Goal: Transaction & Acquisition: Download file/media

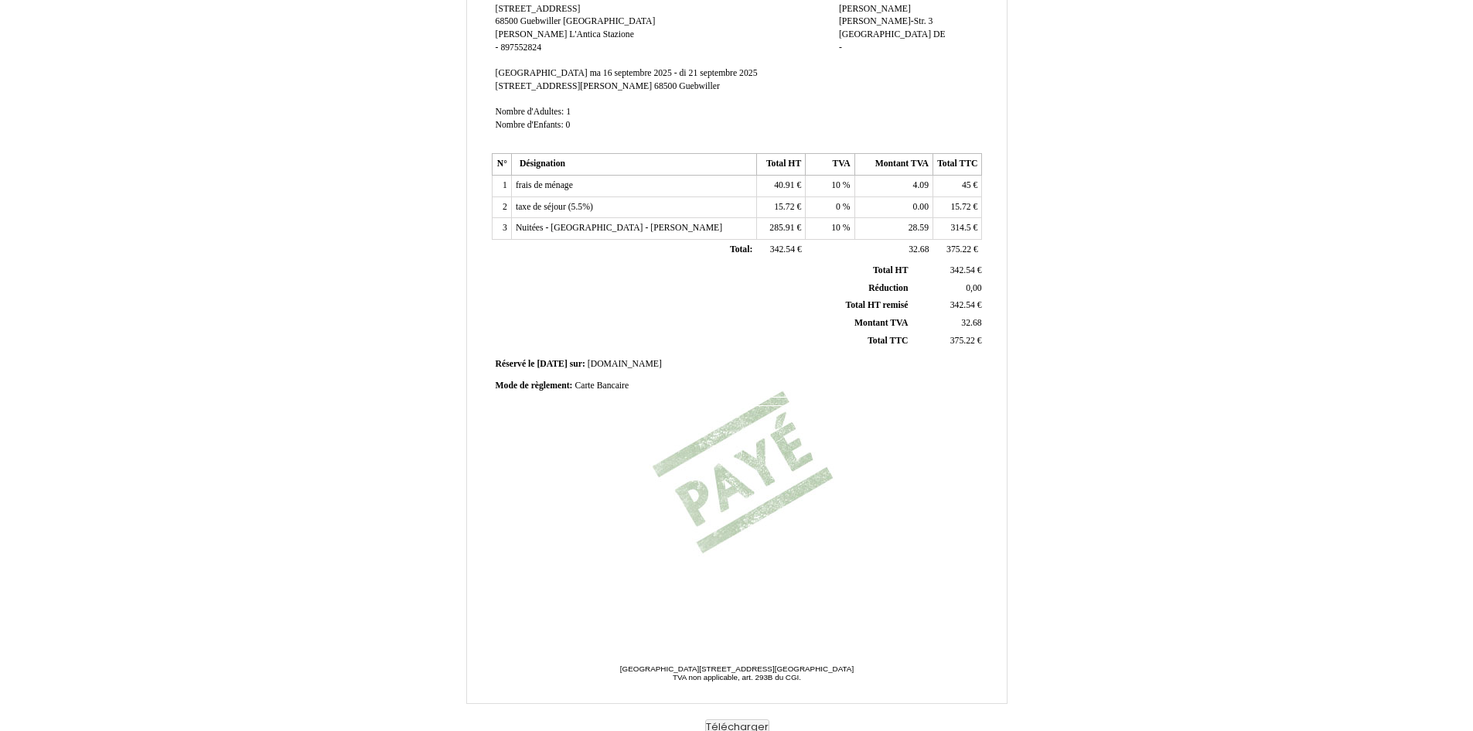
scroll to position [179, 0]
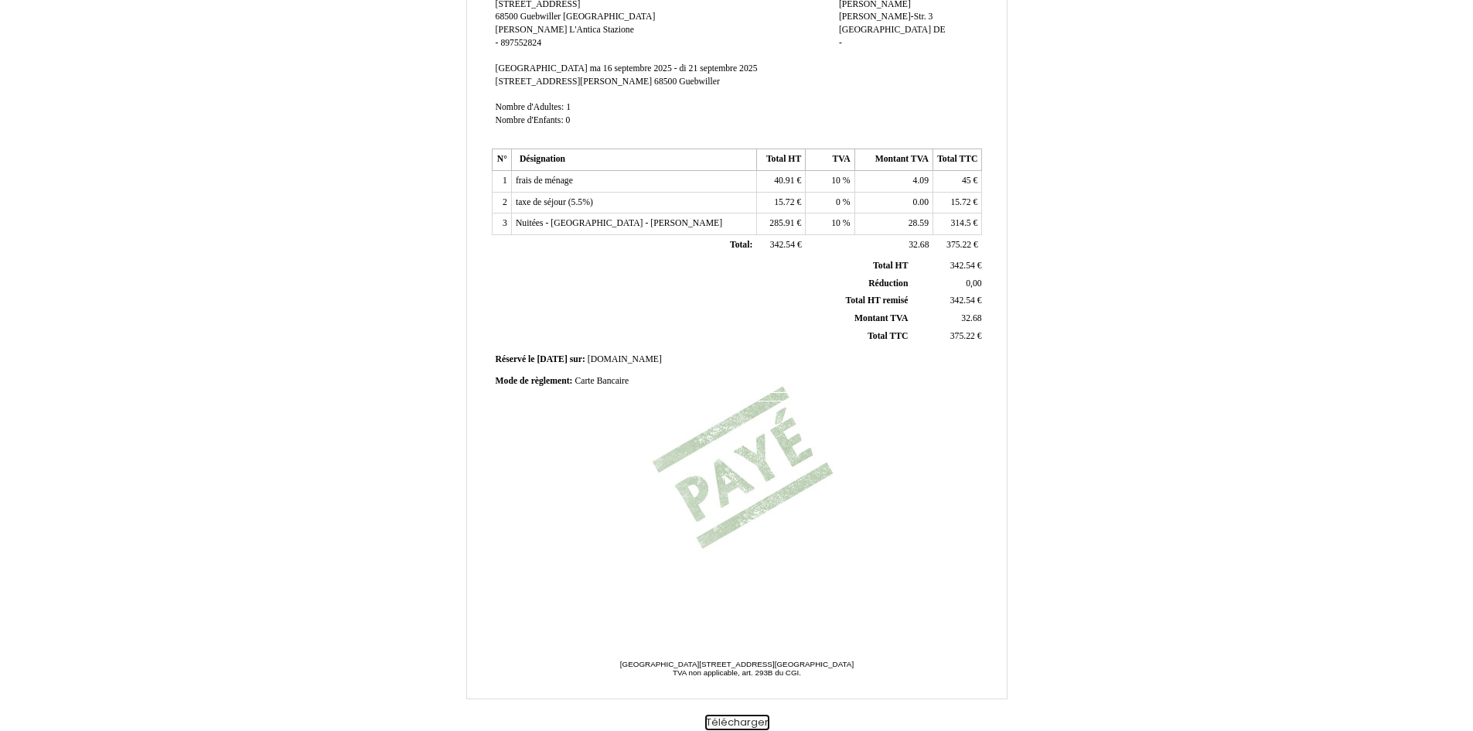
click at [744, 724] on button "Télécharger" at bounding box center [737, 722] width 64 height 16
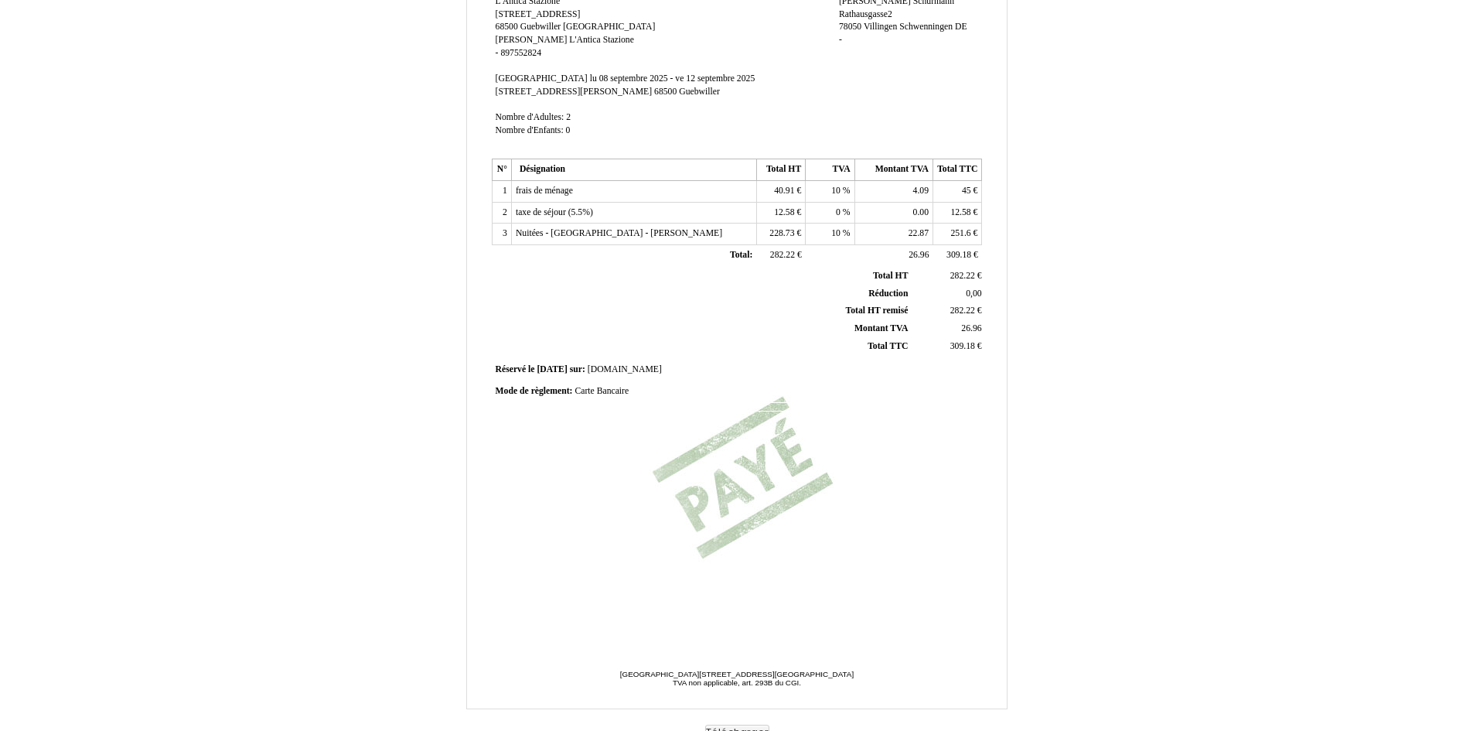
scroll to position [179, 0]
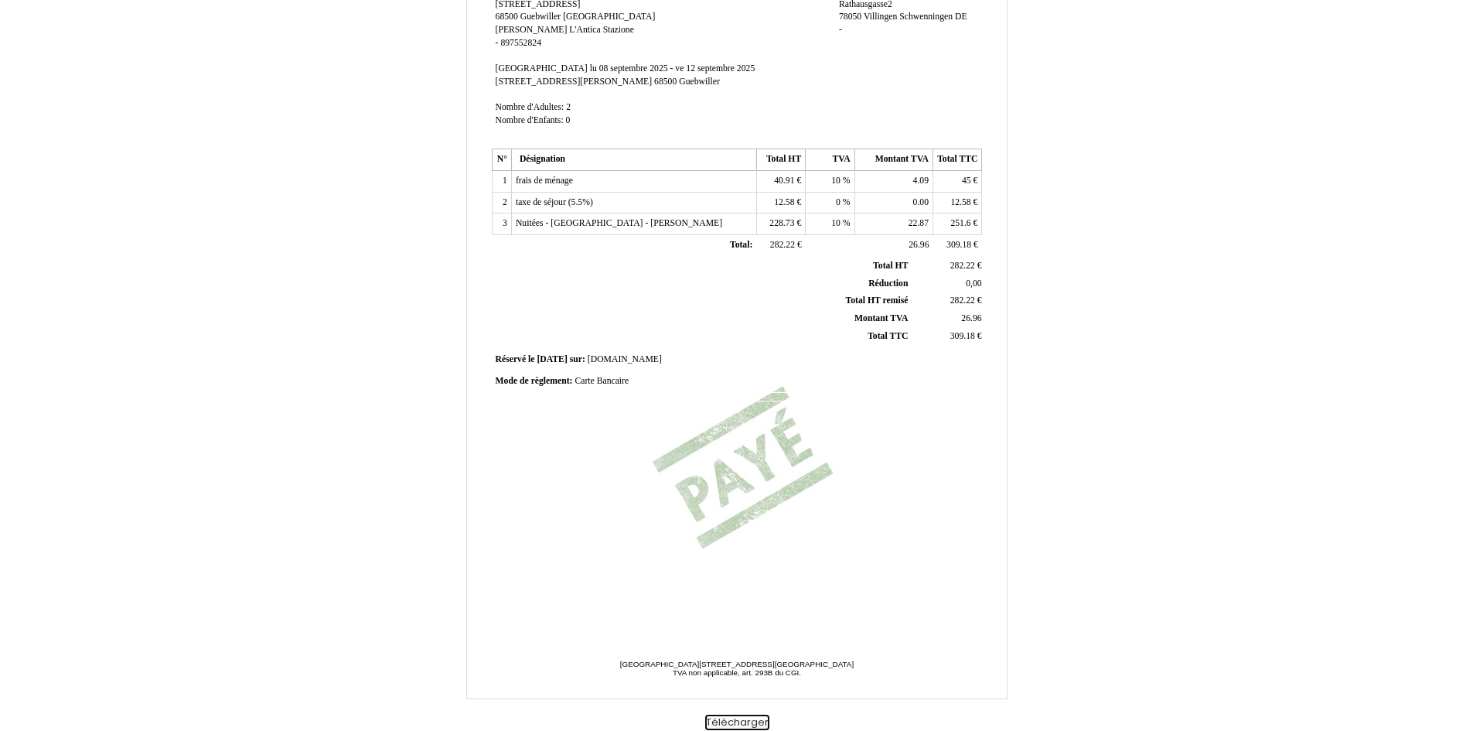
click at [740, 719] on button "Télécharger" at bounding box center [737, 722] width 64 height 16
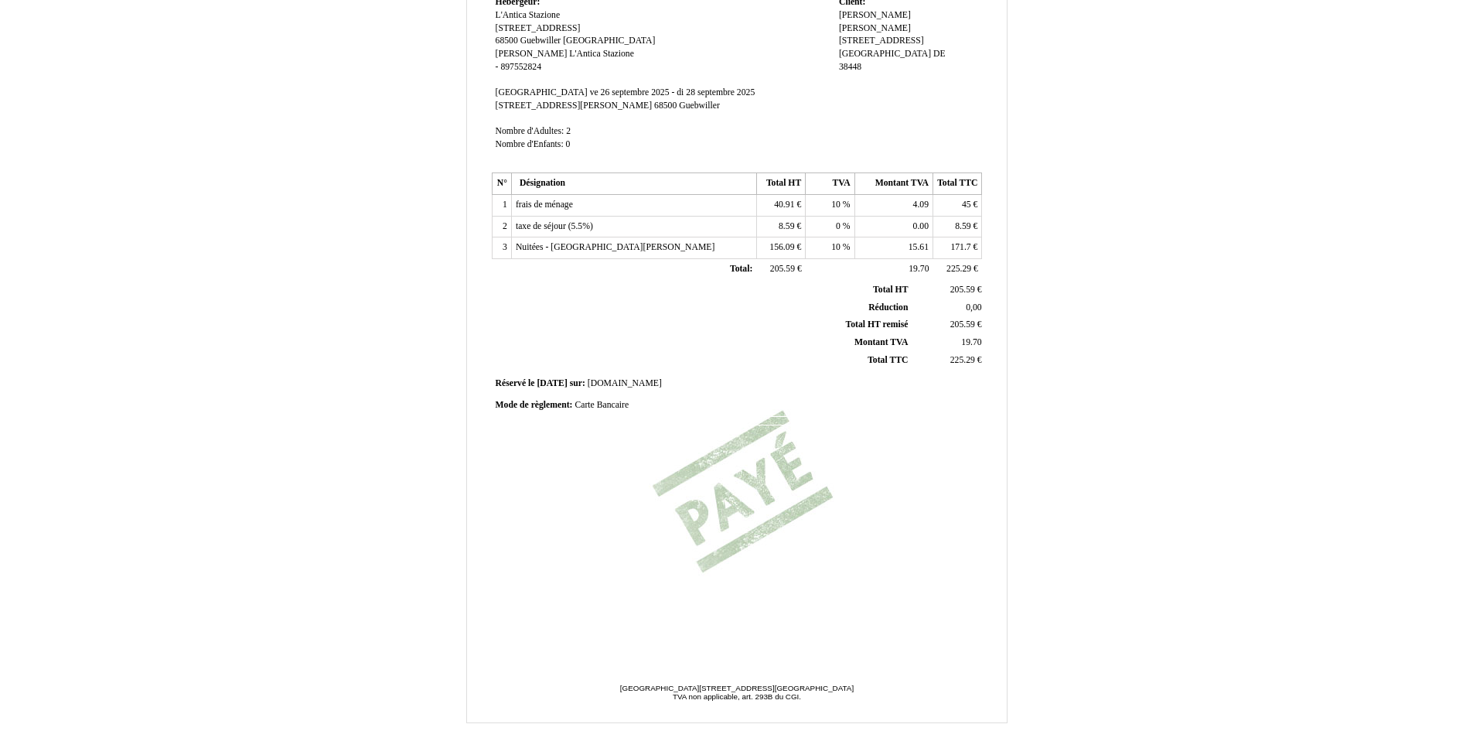
scroll to position [179, 0]
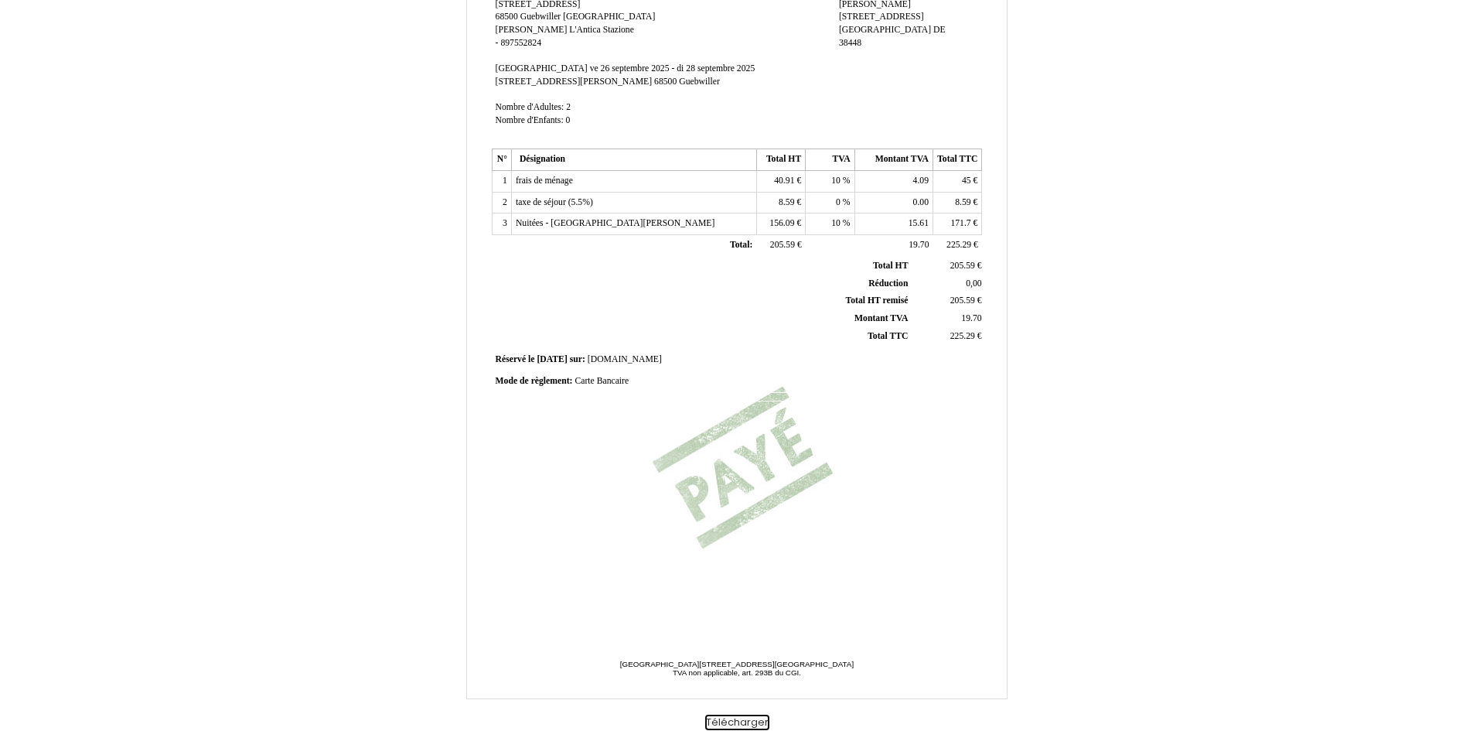
click at [745, 719] on button "Télécharger" at bounding box center [737, 722] width 64 height 16
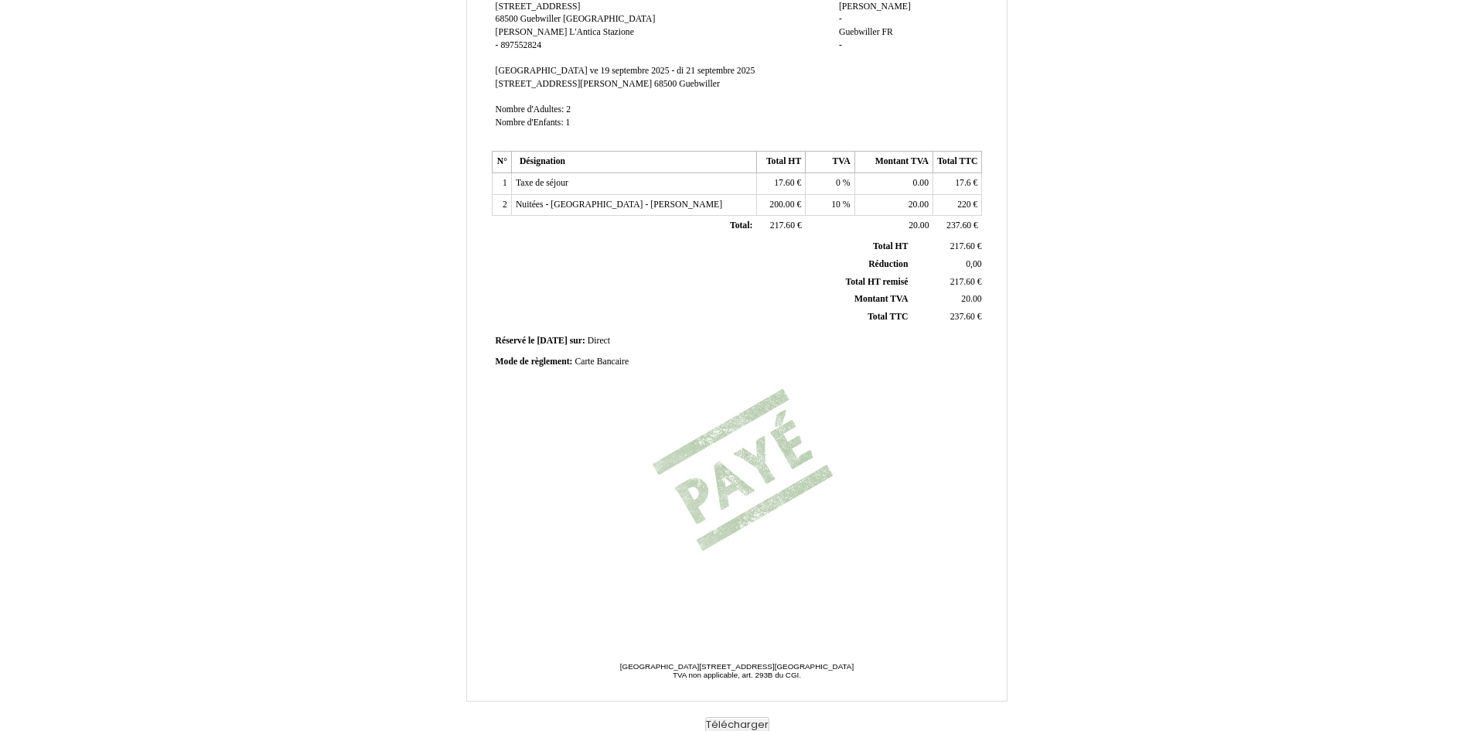
scroll to position [179, 0]
click at [738, 722] on button "Télécharger" at bounding box center [737, 722] width 64 height 16
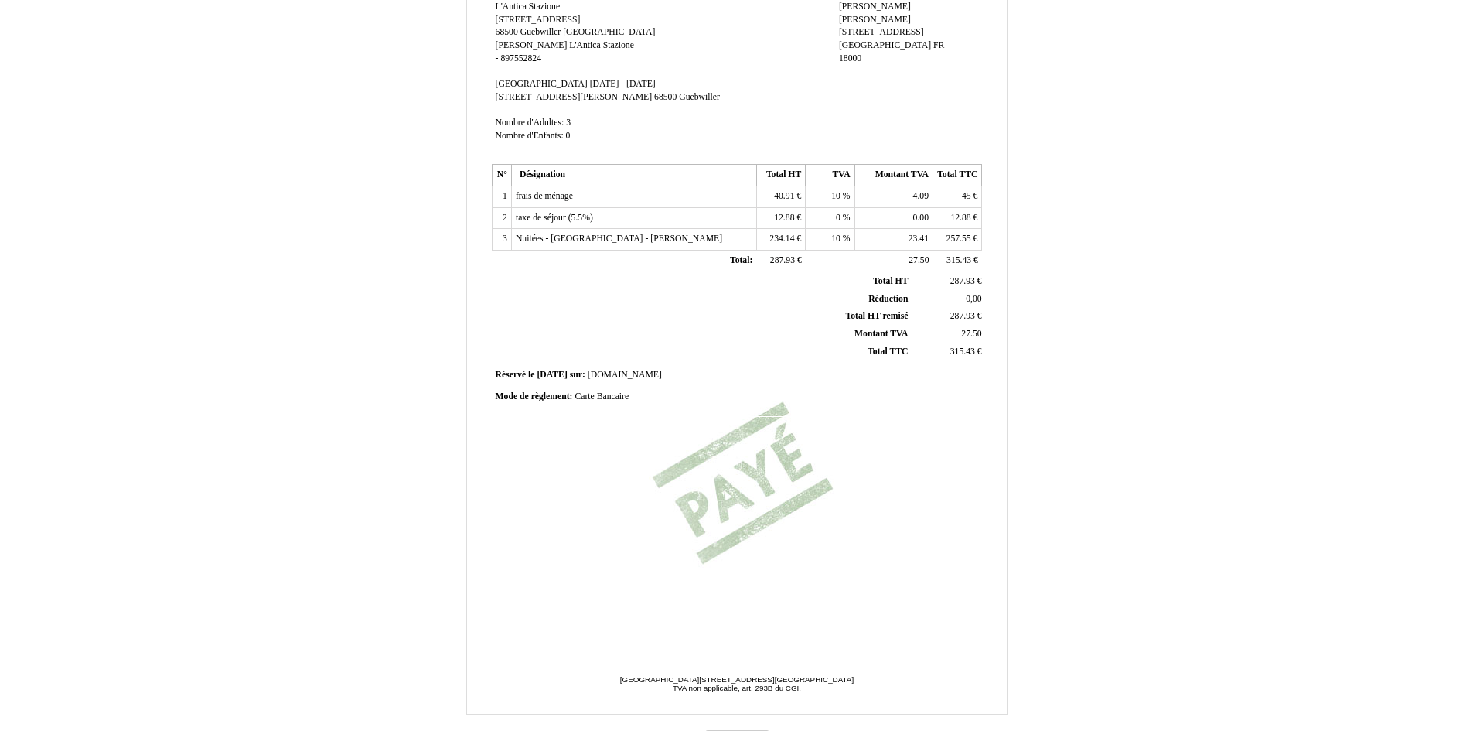
scroll to position [179, 0]
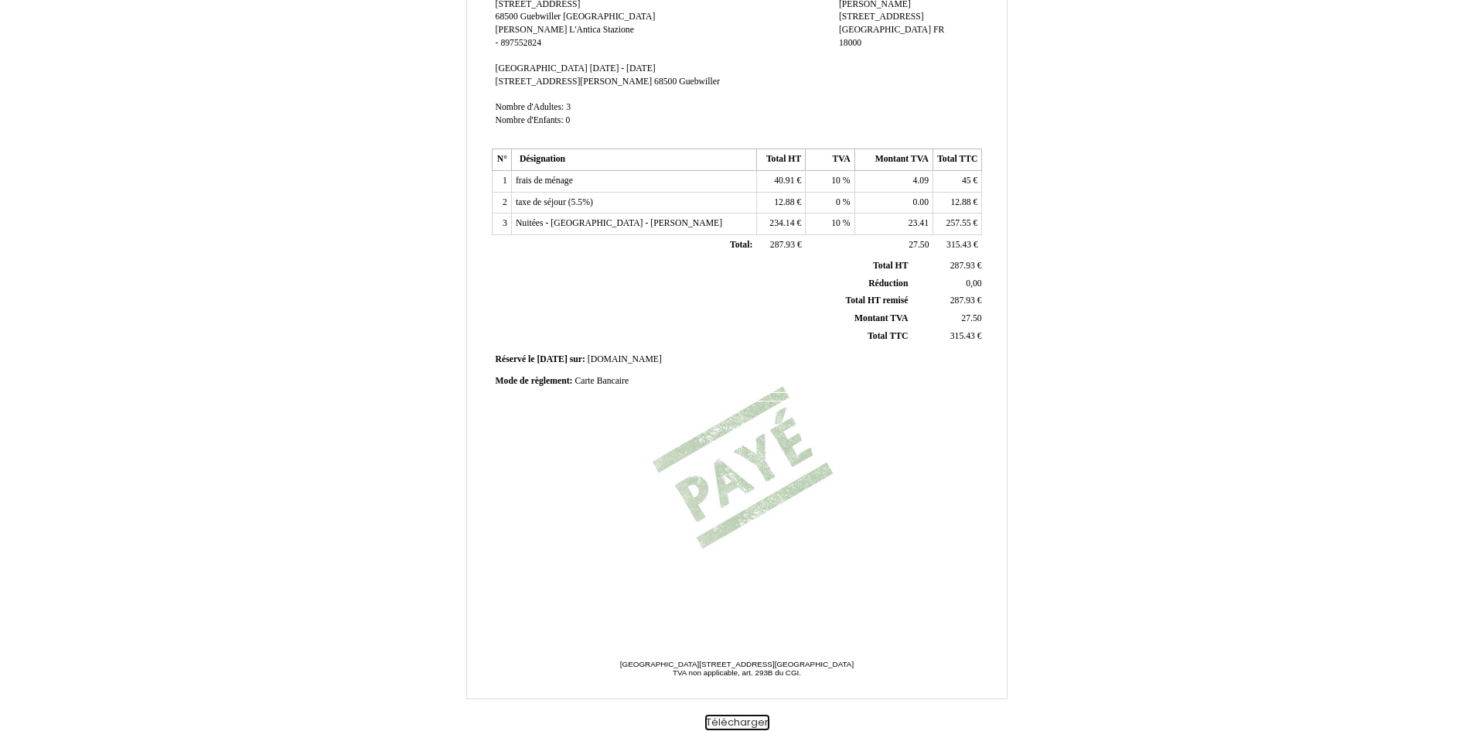
click at [745, 723] on button "Télécharger" at bounding box center [737, 722] width 64 height 16
click at [743, 722] on button "Télécharger" at bounding box center [737, 722] width 64 height 16
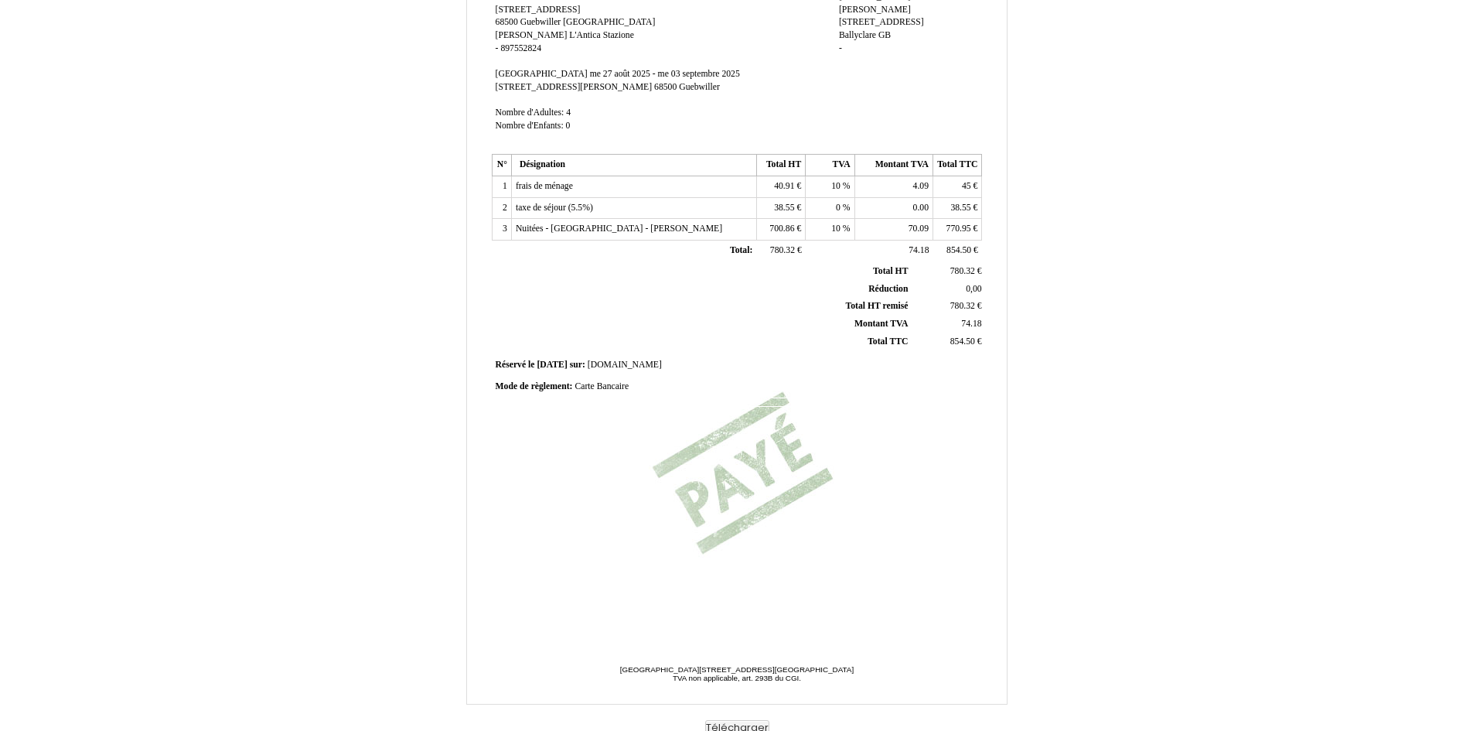
scroll to position [179, 0]
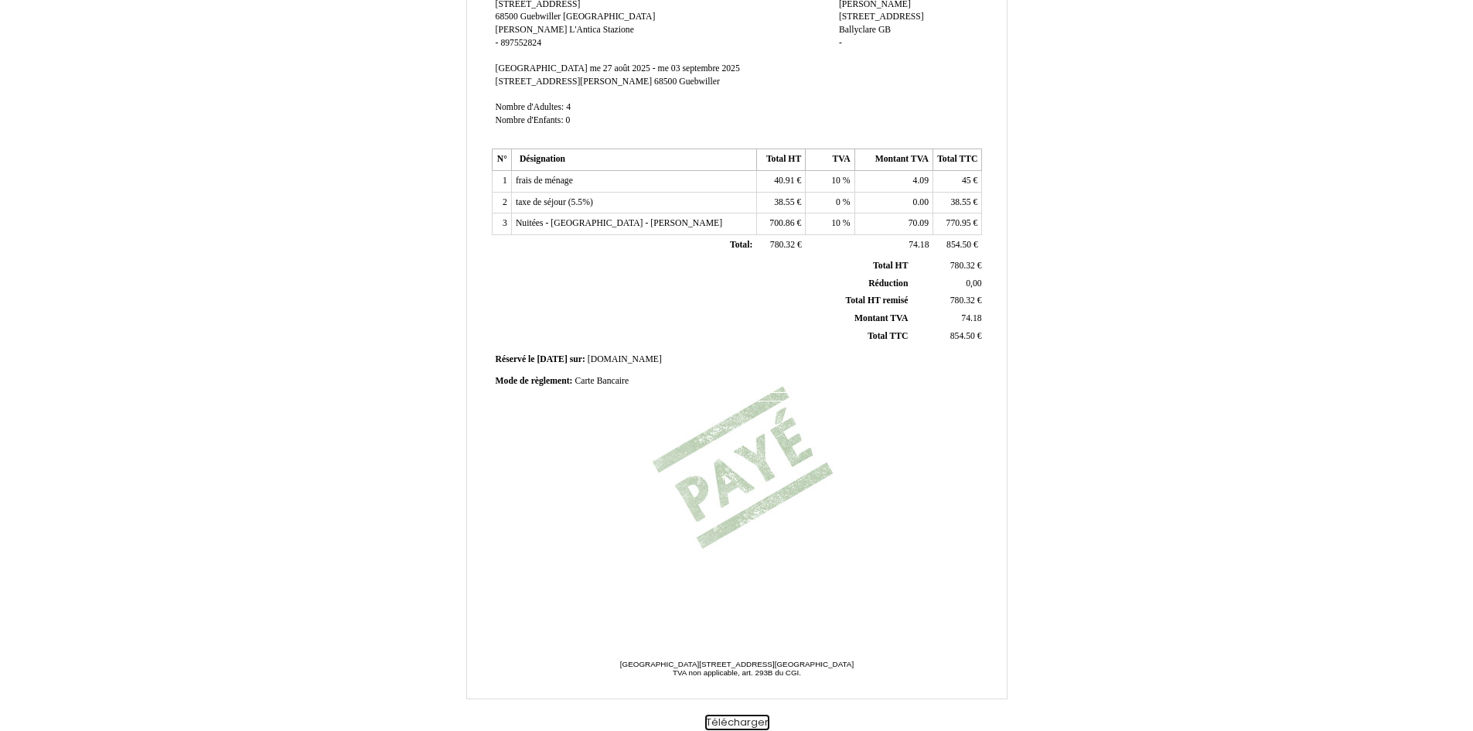
click at [738, 721] on button "Télécharger" at bounding box center [737, 722] width 64 height 16
